Goal: Communication & Community: Participate in discussion

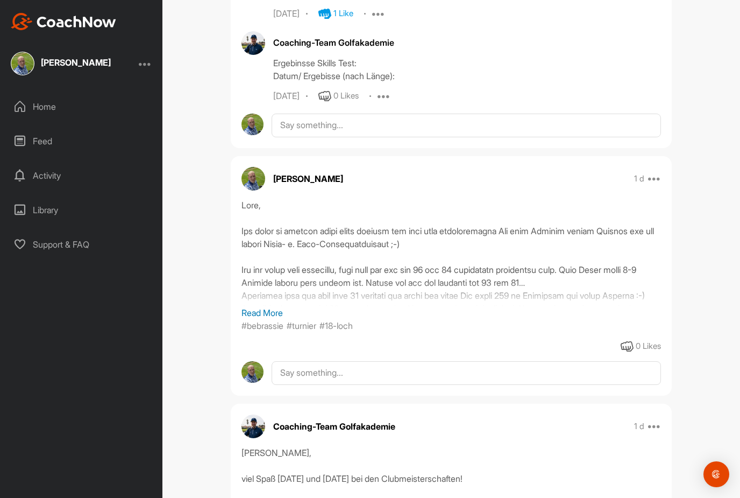
scroll to position [789, 0]
click at [543, 197] on div at bounding box center [452, 251] width 420 height 108
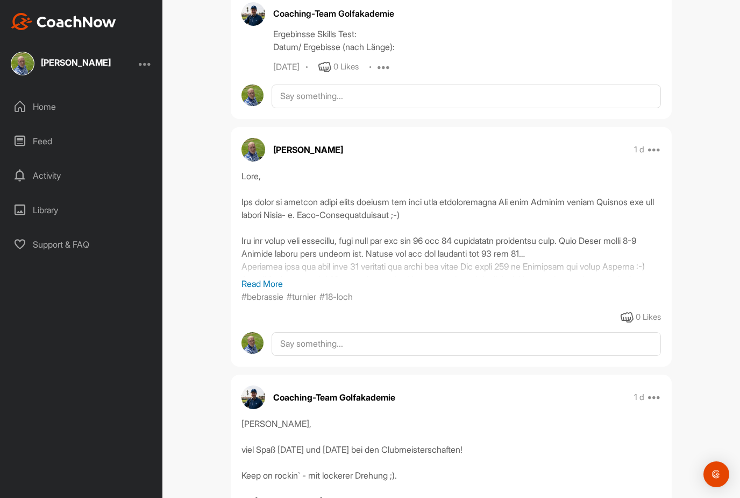
scroll to position [822, 0]
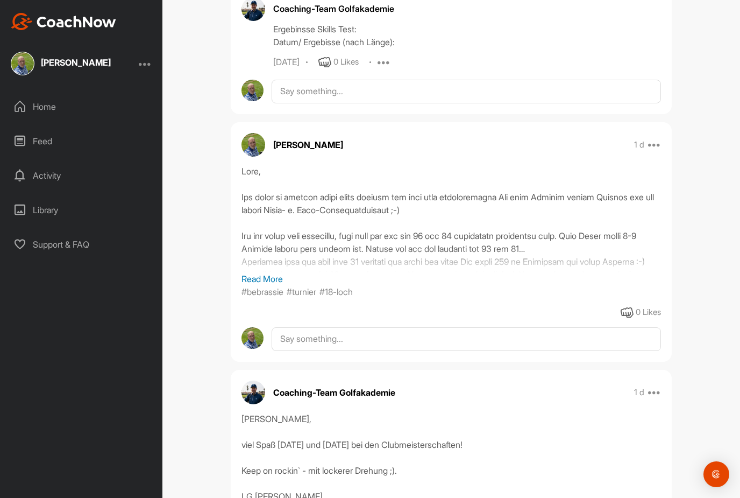
click at [538, 194] on div at bounding box center [452, 219] width 420 height 108
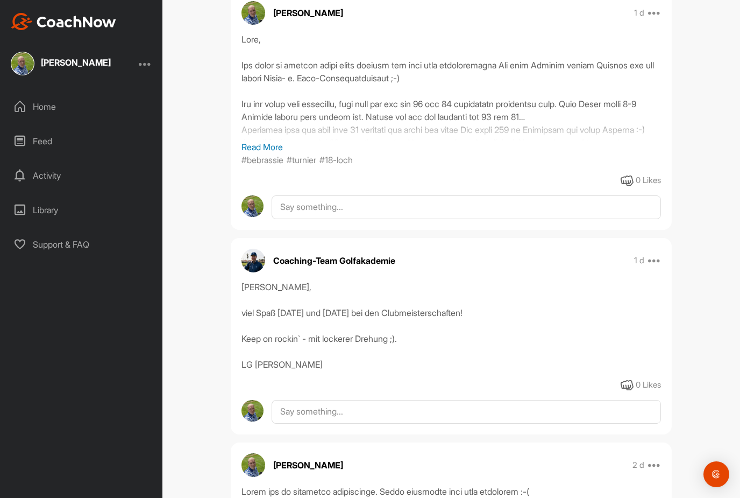
scroll to position [954, 0]
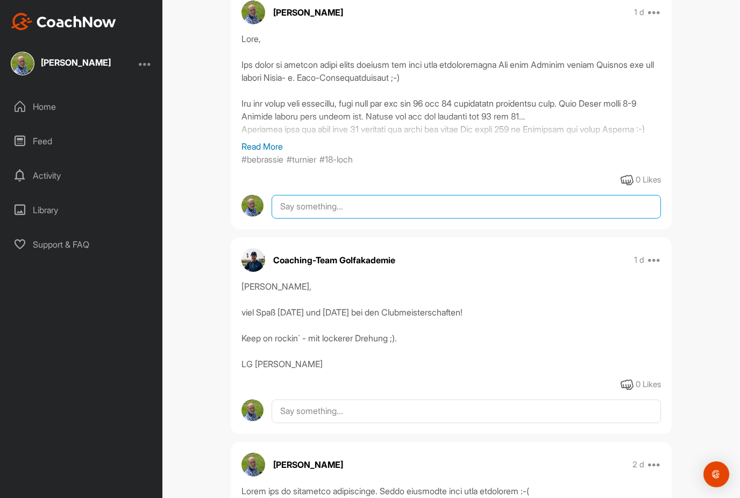
click at [545, 195] on textarea at bounding box center [467, 207] width 390 height 24
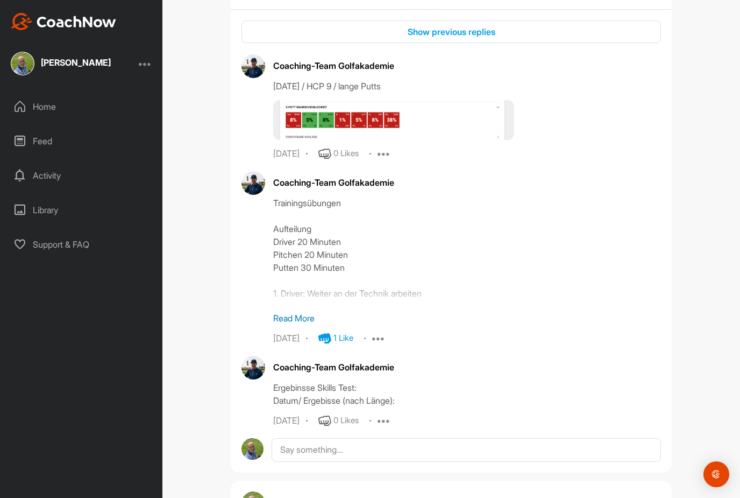
scroll to position [454, 0]
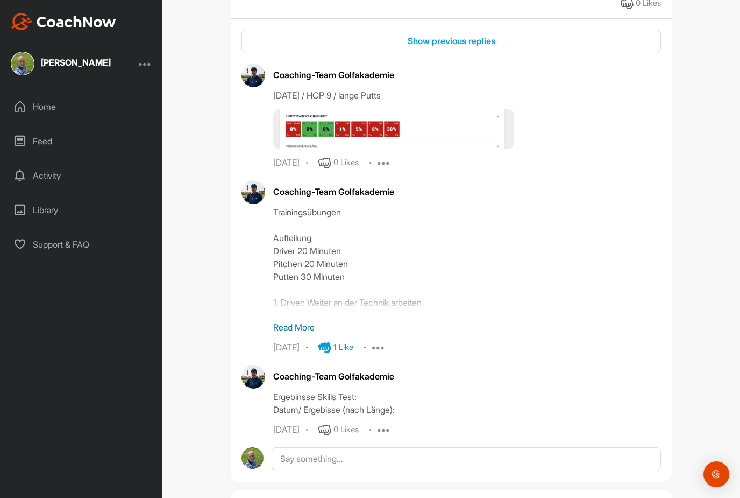
click at [41, 93] on div "Home" at bounding box center [82, 106] width 152 height 27
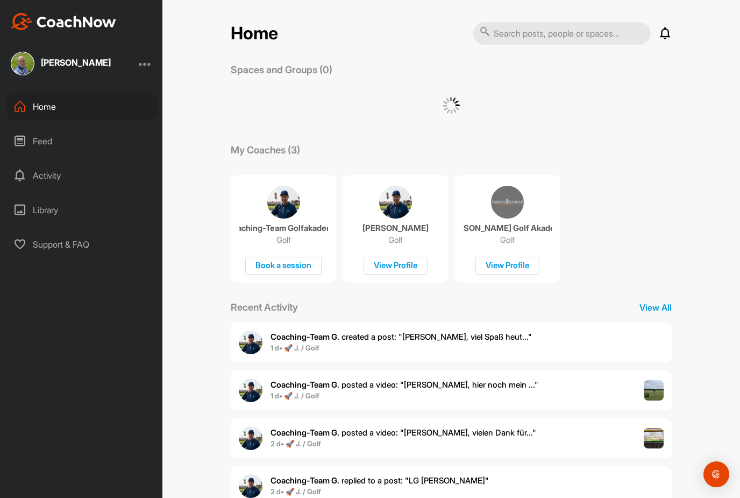
click at [52, 93] on div "Home" at bounding box center [82, 106] width 152 height 27
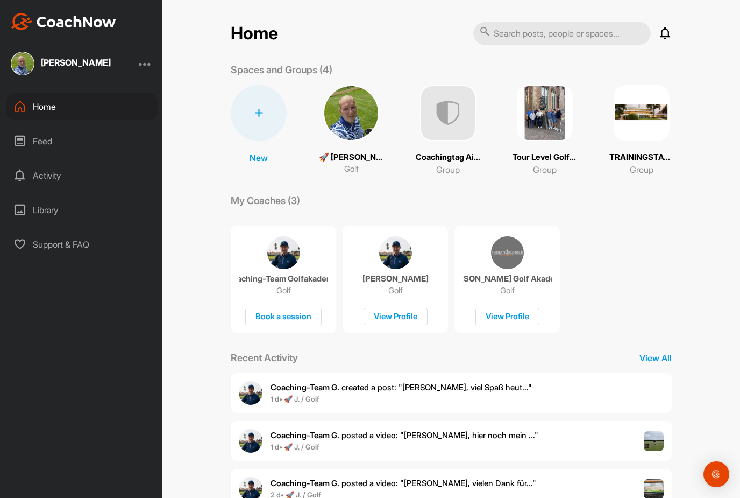
click at [72, 93] on div "Home" at bounding box center [82, 106] width 152 height 27
click at [353, 85] on img at bounding box center [351, 113] width 56 height 56
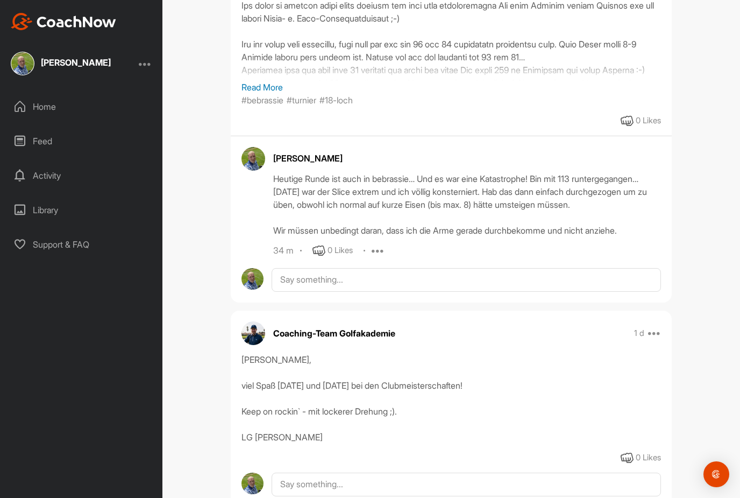
scroll to position [1016, 0]
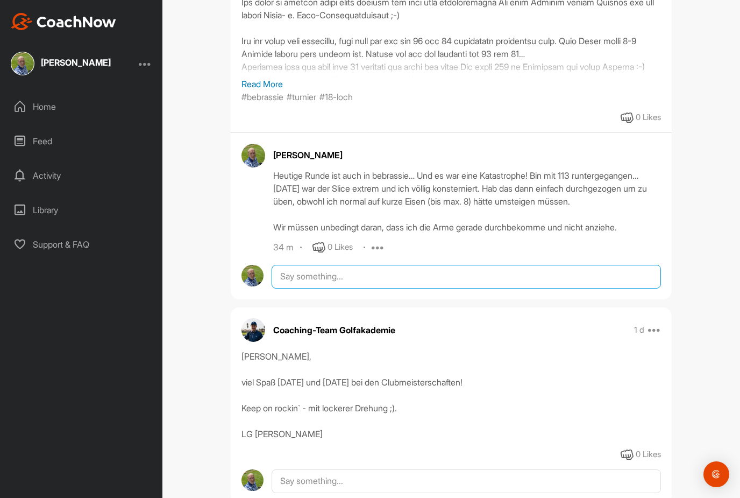
click at [504, 265] on textarea at bounding box center [467, 277] width 390 height 24
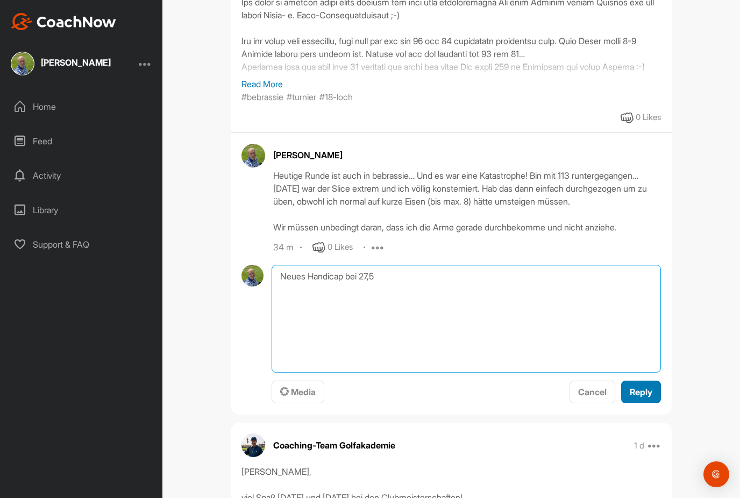
type textarea "Neues Handicap bei 27,5"
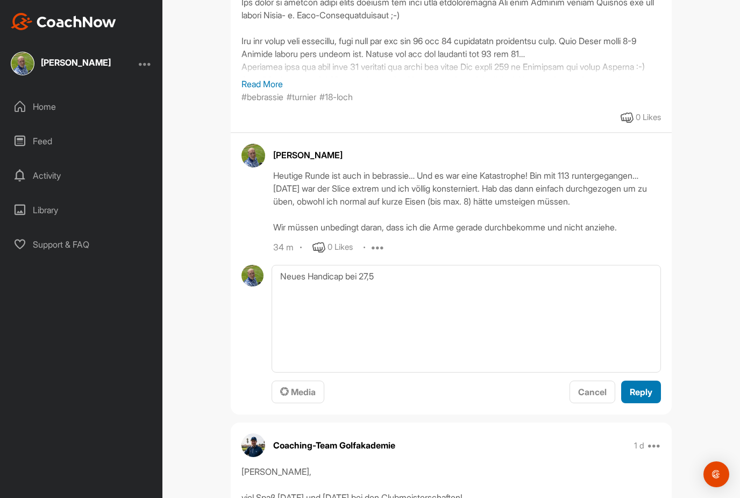
click at [642, 380] on button "Reply" at bounding box center [642, 391] width 40 height 23
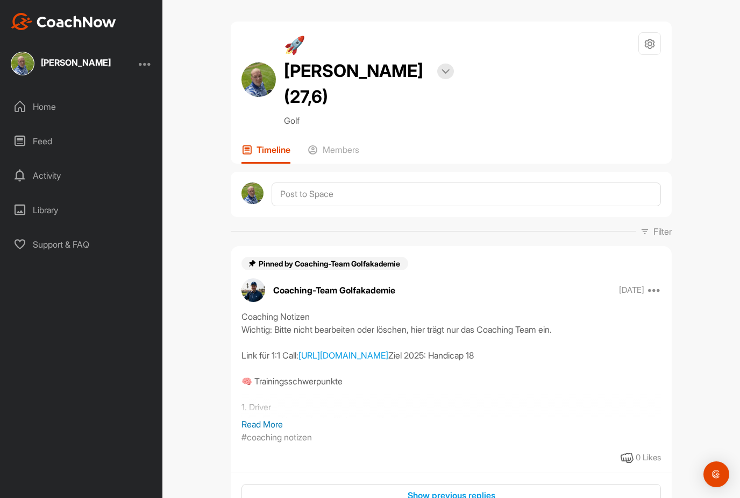
scroll to position [0, 0]
